Goal: Navigation & Orientation: Find specific page/section

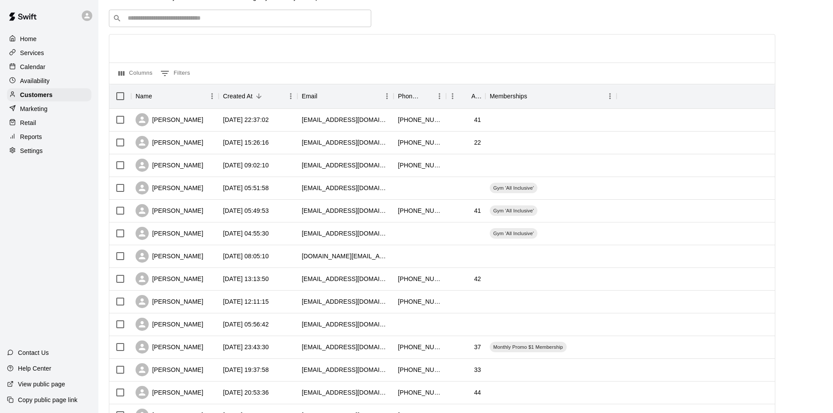
scroll to position [44, 0]
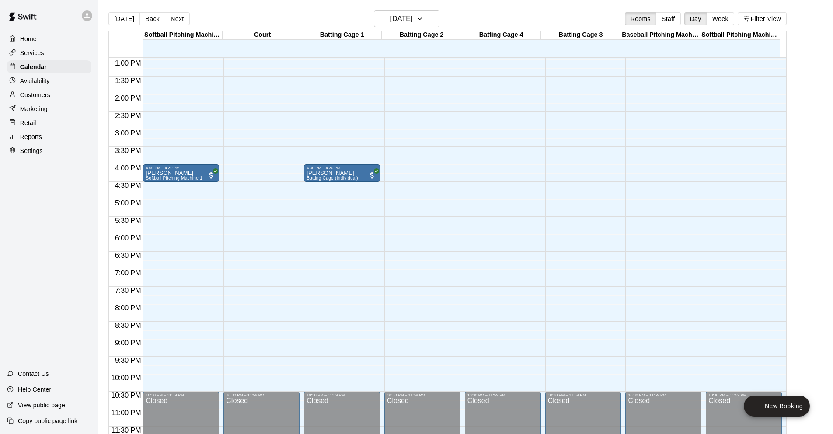
scroll to position [14, 0]
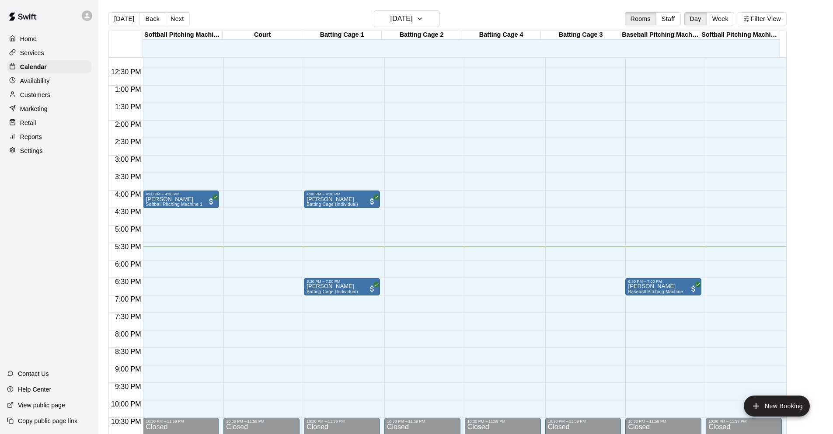
scroll to position [454, 0]
